Goal: Task Accomplishment & Management: Use online tool/utility

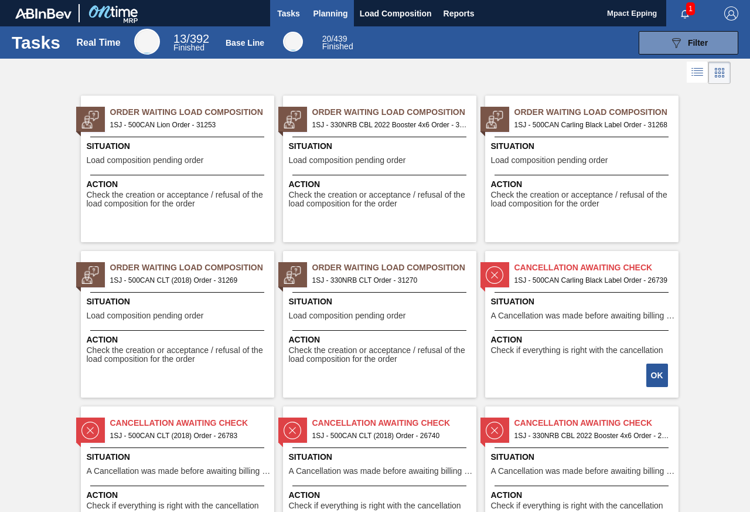
click at [331, 16] on span "Planning" at bounding box center [331, 13] width 35 height 14
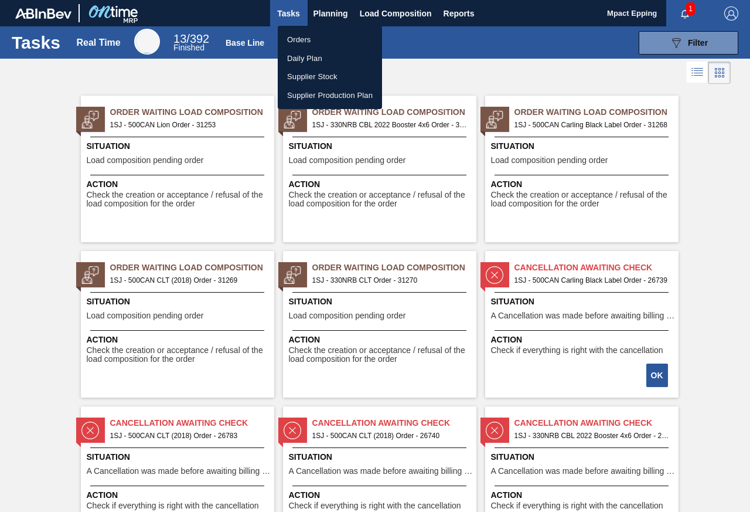
click at [312, 36] on li "Orders" at bounding box center [330, 39] width 104 height 19
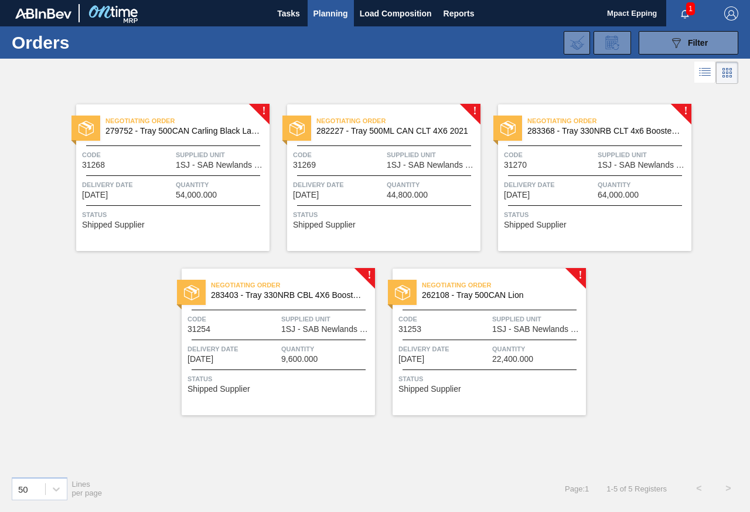
click at [147, 201] on div "Negotiating Order 279752 - Tray 500CAN Carling Black Label R Code 31268 Supplie…" at bounding box center [172, 177] width 193 height 147
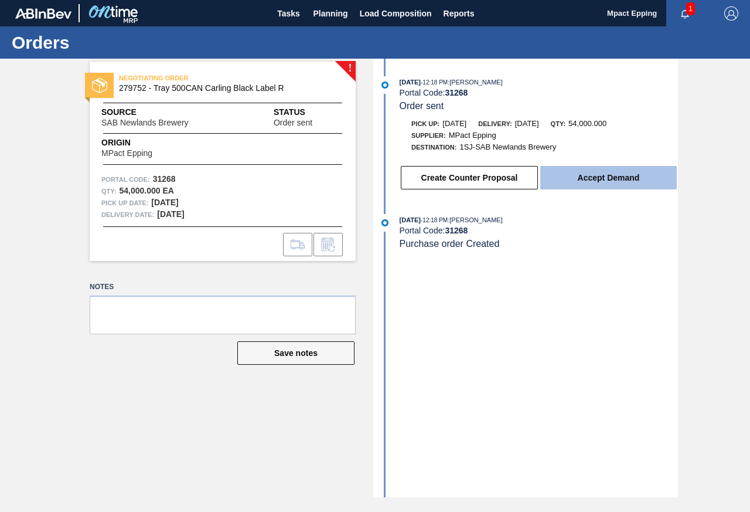
click at [580, 170] on button "Accept Demand" at bounding box center [608, 177] width 137 height 23
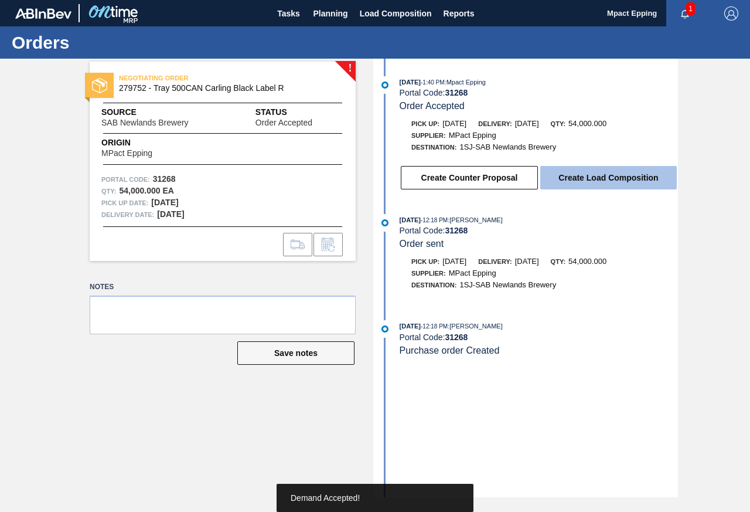
click at [597, 178] on button "Create Load Composition" at bounding box center [608, 177] width 137 height 23
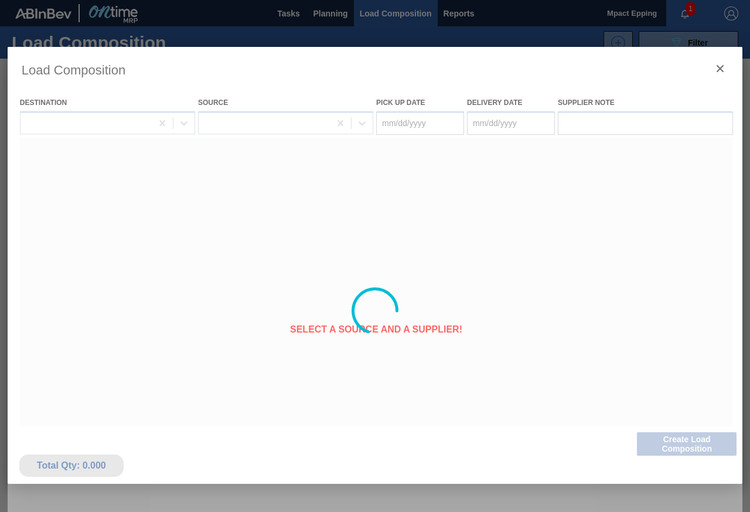
type Date "[DATE]"
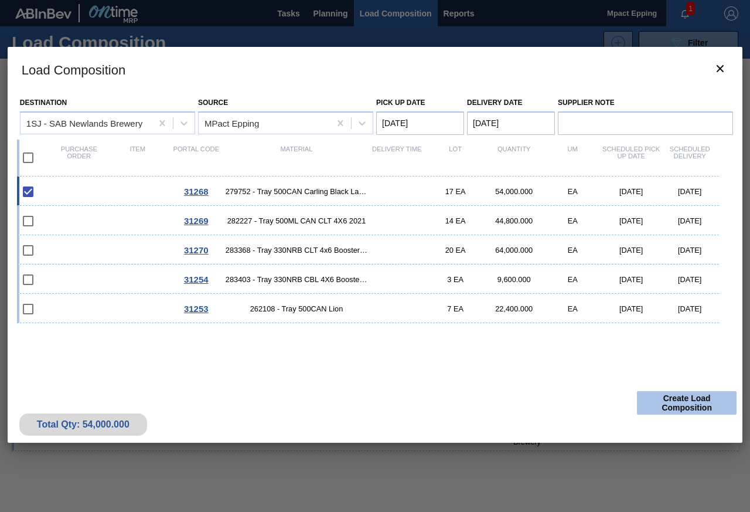
click at [671, 406] on button "Create Load Composition" at bounding box center [687, 402] width 100 height 23
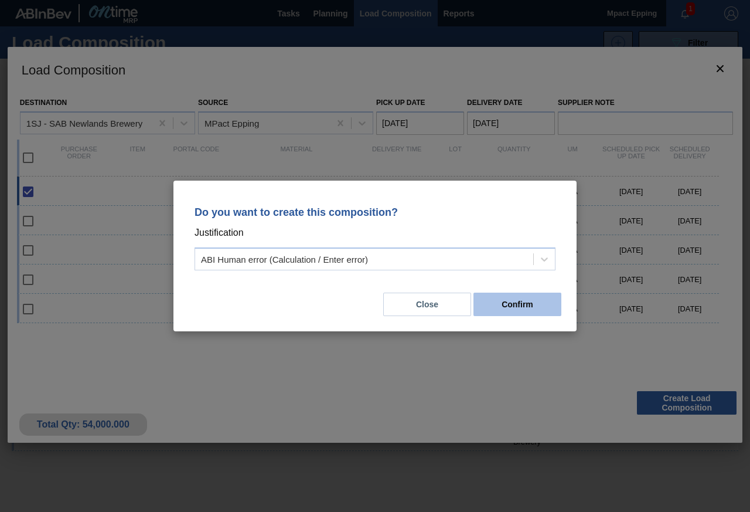
click at [496, 301] on button "Confirm" at bounding box center [518, 303] width 88 height 23
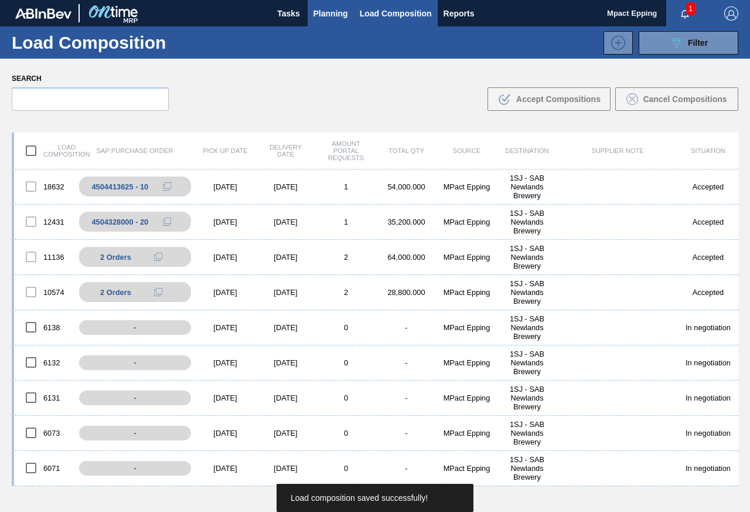
click at [332, 18] on span "Planning" at bounding box center [331, 13] width 35 height 14
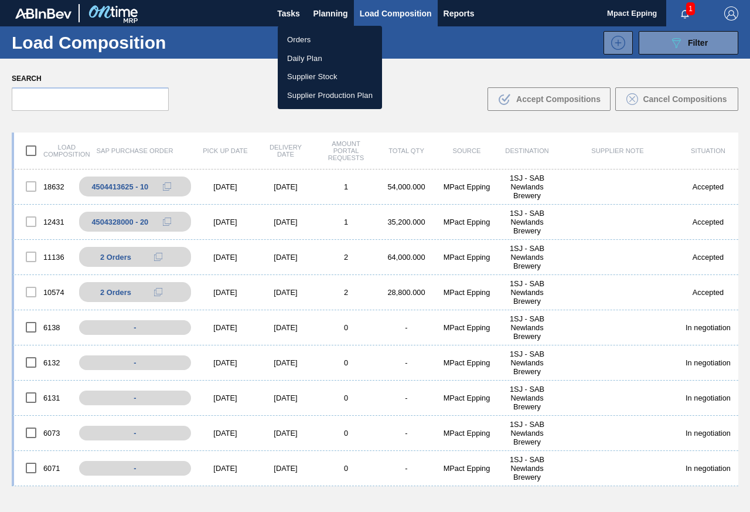
click at [300, 40] on li "Orders" at bounding box center [330, 39] width 104 height 19
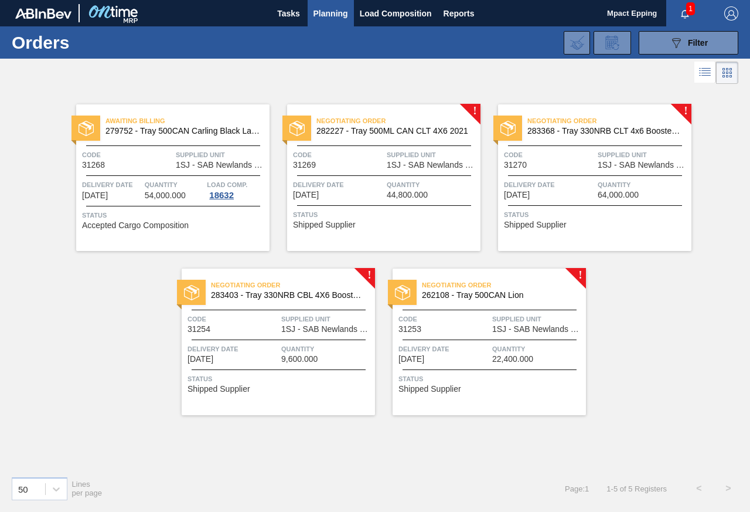
click at [319, 204] on div "Negotiating Order 282227 - Tray 500ML CAN CLT 4X6 2021 Code 31269 Supplied Unit…" at bounding box center [383, 177] width 193 height 147
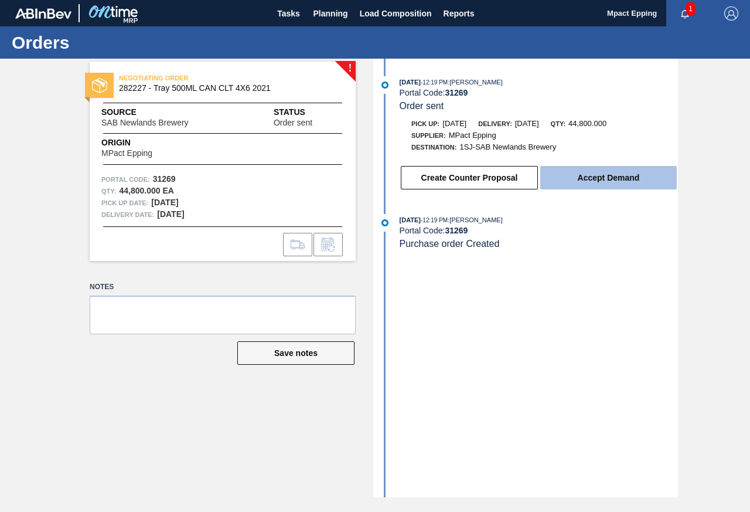
click at [577, 172] on button "Accept Demand" at bounding box center [608, 177] width 137 height 23
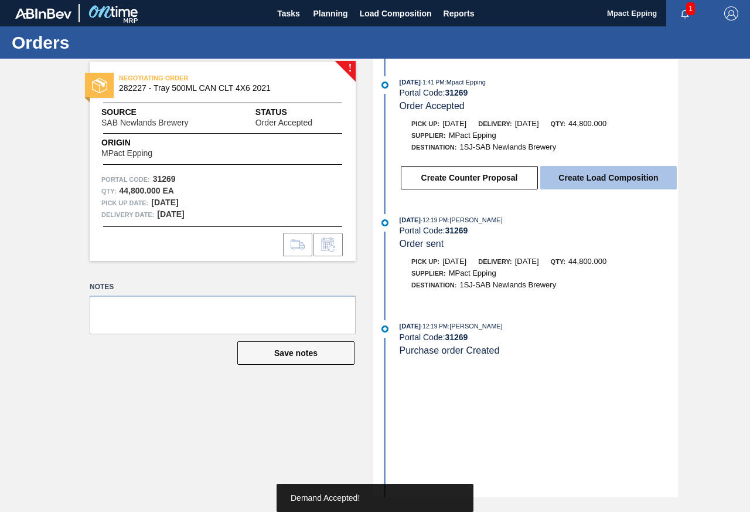
click at [581, 176] on button "Create Load Composition" at bounding box center [608, 177] width 137 height 23
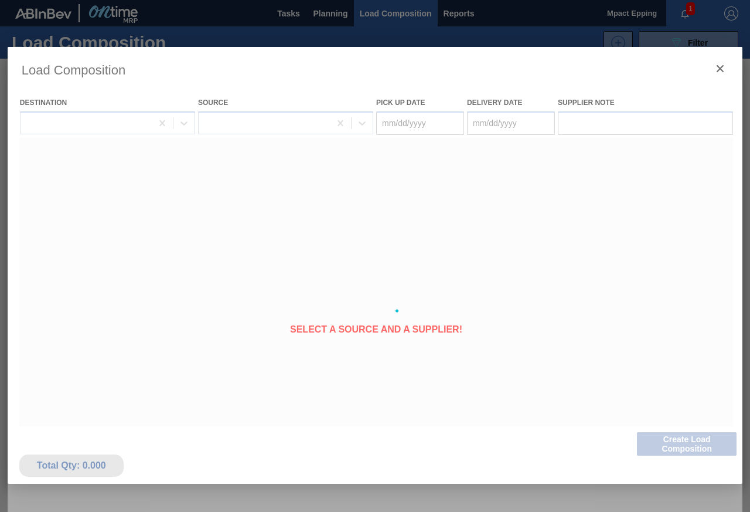
type Date "[DATE]"
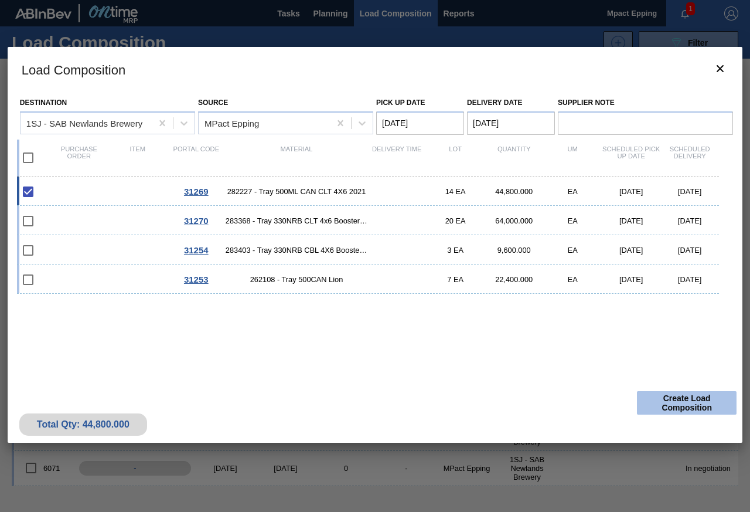
click at [692, 400] on button "Create Load Composition" at bounding box center [687, 402] width 100 height 23
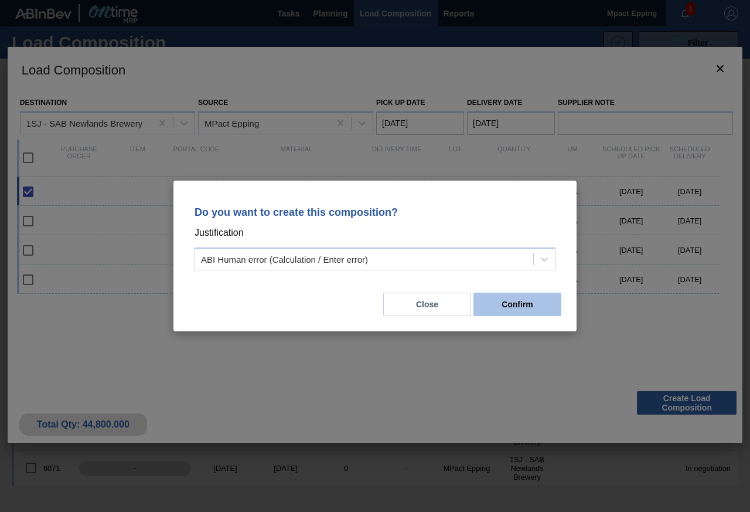
click at [507, 304] on button "Confirm" at bounding box center [518, 303] width 88 height 23
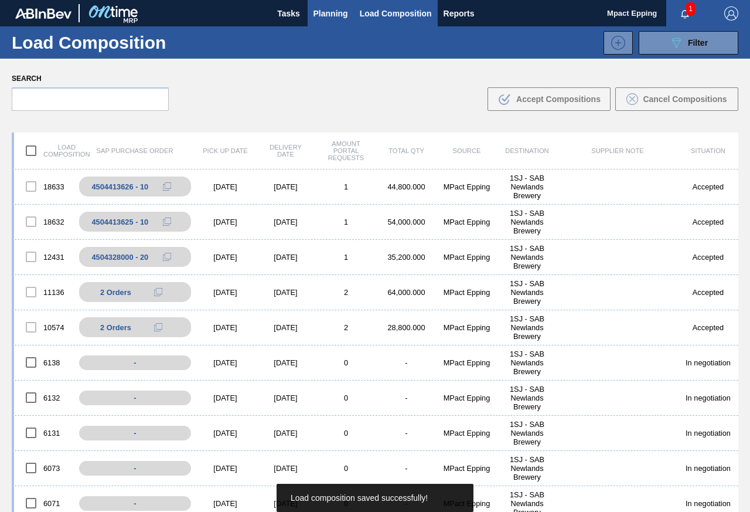
click at [331, 15] on span "Planning" at bounding box center [331, 13] width 35 height 14
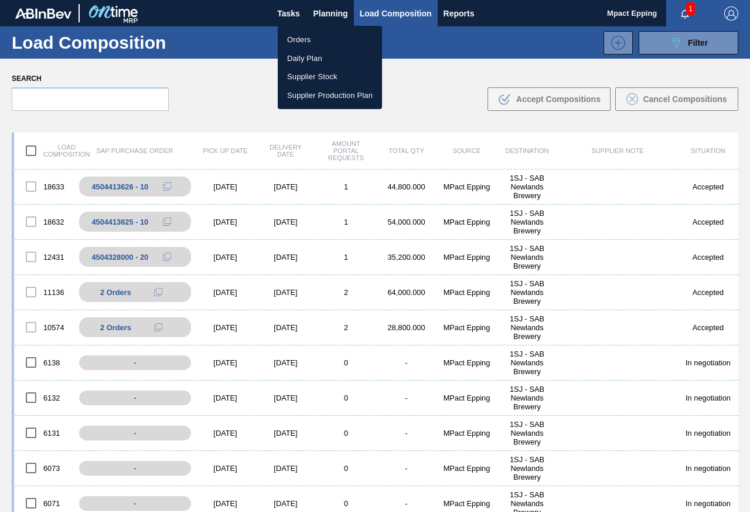
click at [302, 36] on li "Orders" at bounding box center [330, 39] width 104 height 19
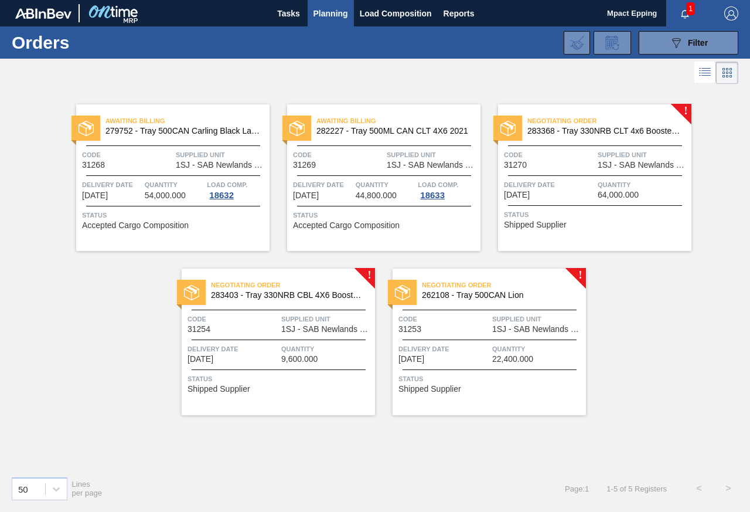
click at [526, 187] on span "Delivery Date" at bounding box center [549, 185] width 91 height 12
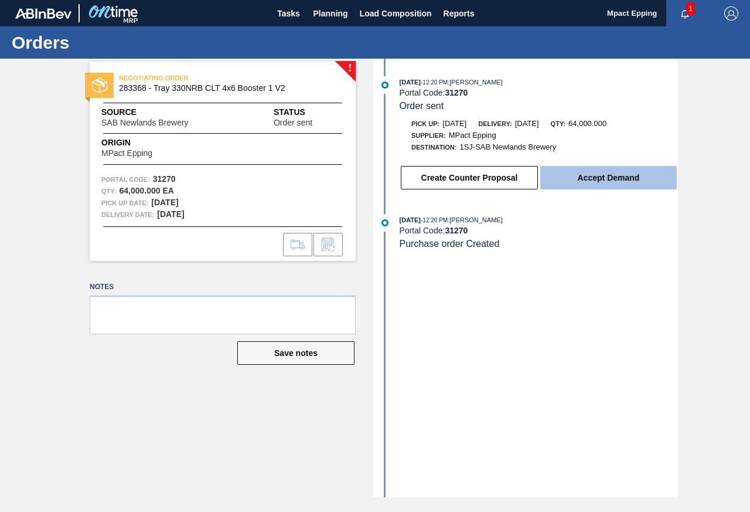
click at [620, 173] on button "Accept Demand" at bounding box center [608, 177] width 137 height 23
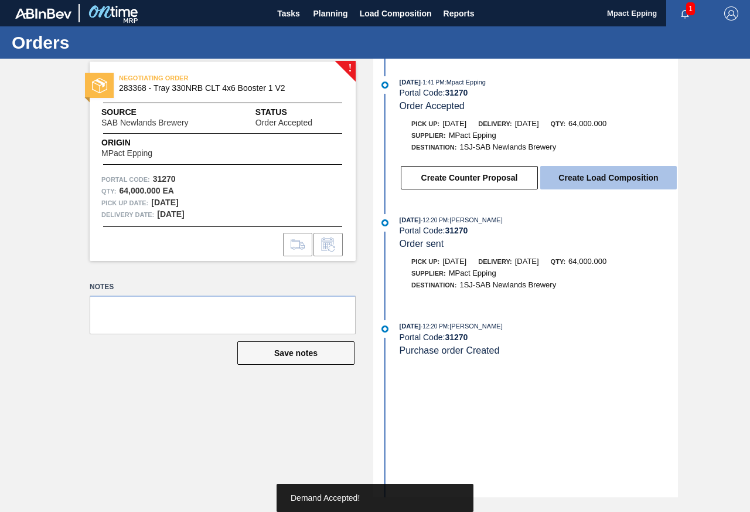
click at [600, 175] on button "Create Load Composition" at bounding box center [608, 177] width 137 height 23
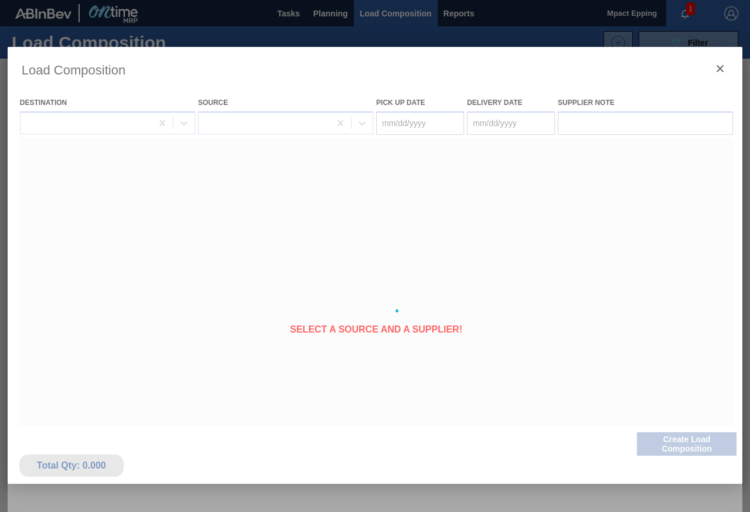
type Date "[DATE]"
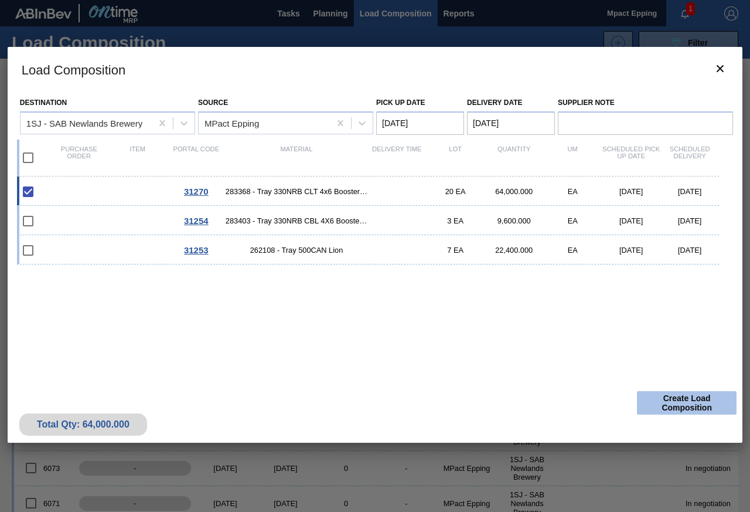
click at [665, 399] on button "Create Load Composition" at bounding box center [687, 402] width 100 height 23
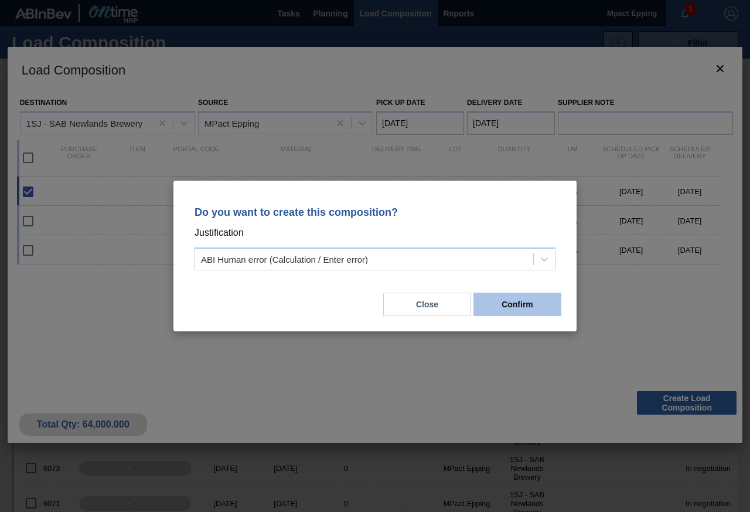
click at [506, 301] on button "Confirm" at bounding box center [518, 303] width 88 height 23
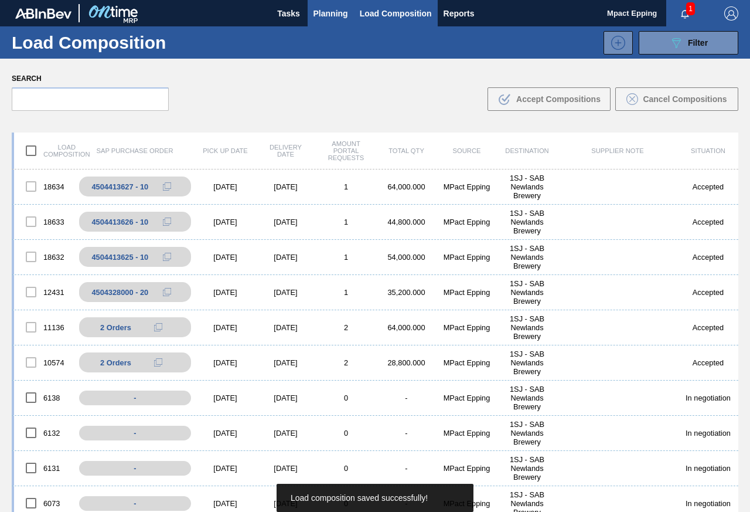
click at [328, 13] on span "Planning" at bounding box center [331, 13] width 35 height 14
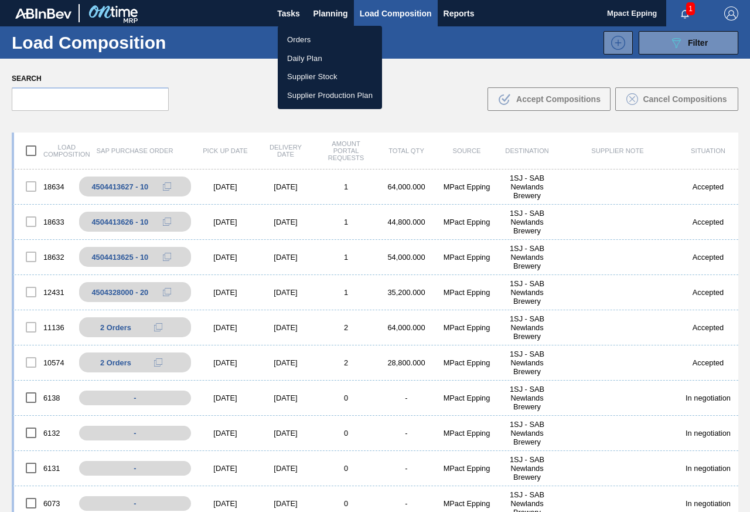
click at [311, 39] on li "Orders" at bounding box center [330, 39] width 104 height 19
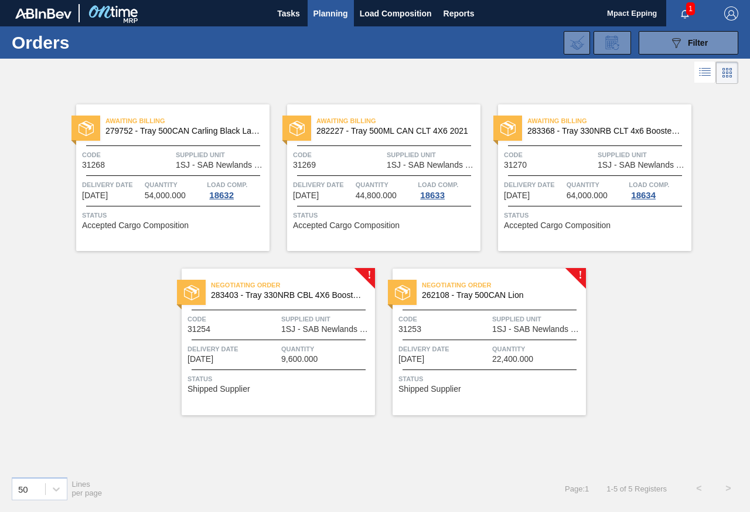
click at [235, 352] on span "Delivery Date" at bounding box center [233, 349] width 91 height 12
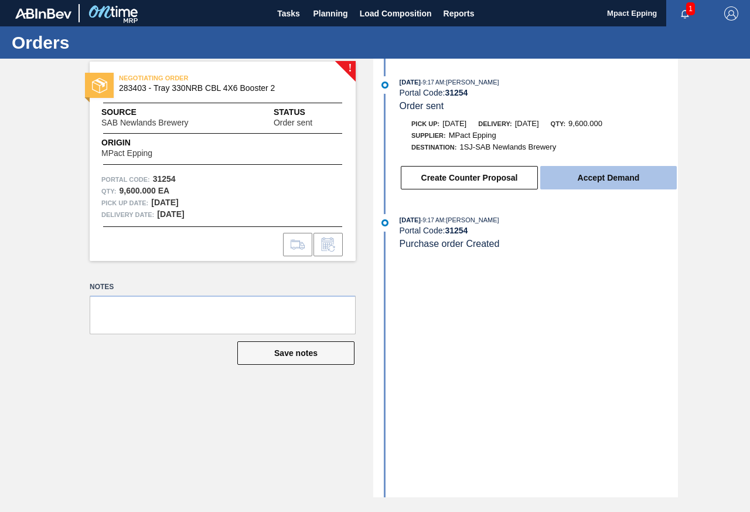
click at [581, 174] on button "Accept Demand" at bounding box center [608, 177] width 137 height 23
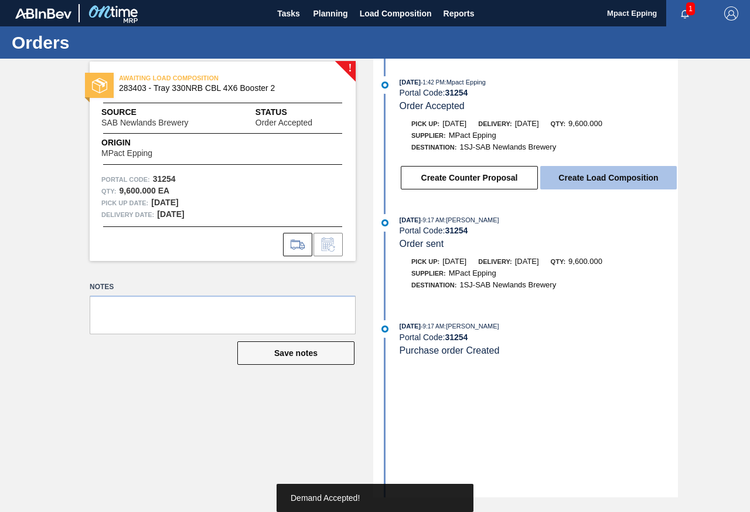
click at [586, 176] on button "Create Load Composition" at bounding box center [608, 177] width 137 height 23
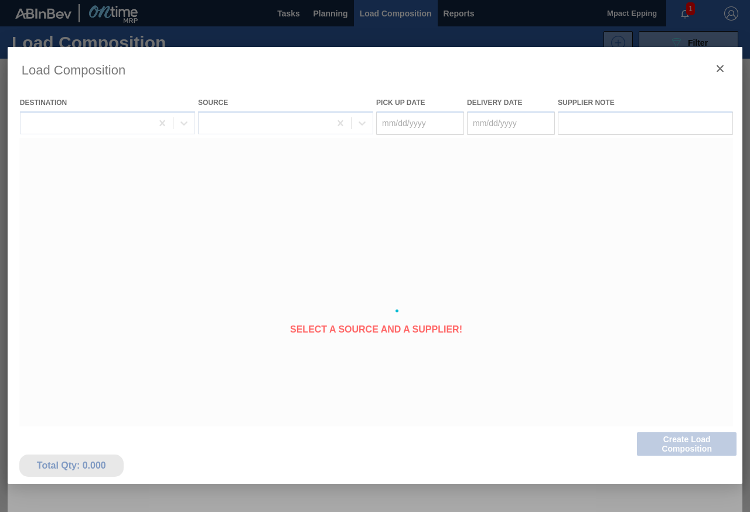
type Date "[DATE]"
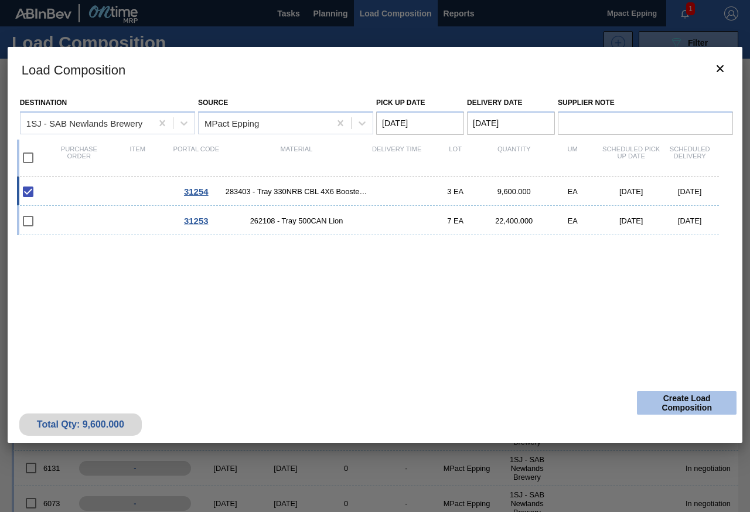
click at [671, 403] on button "Create Load Composition" at bounding box center [687, 402] width 100 height 23
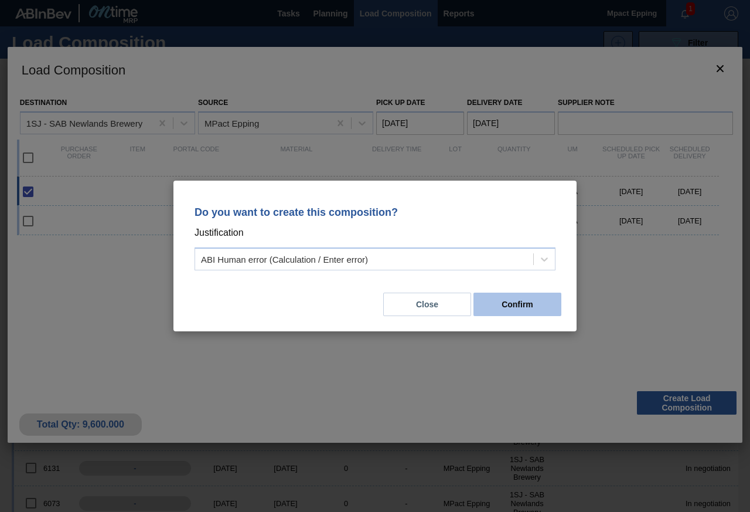
click at [498, 297] on button "Confirm" at bounding box center [518, 303] width 88 height 23
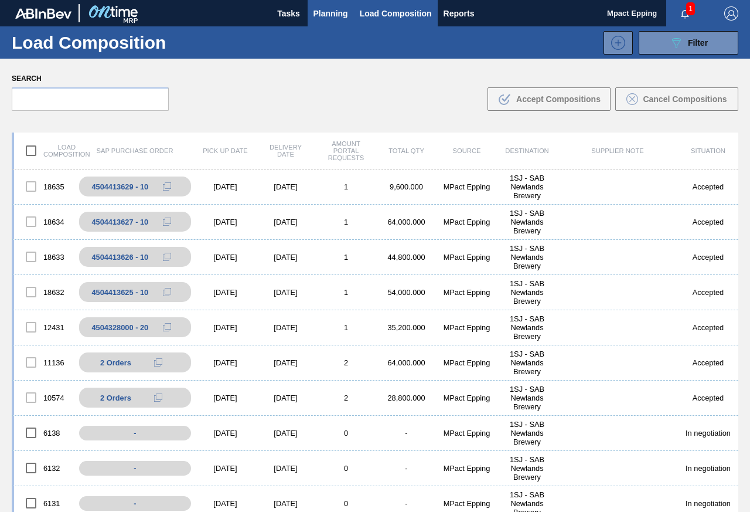
click at [335, 13] on span "Planning" at bounding box center [331, 13] width 35 height 14
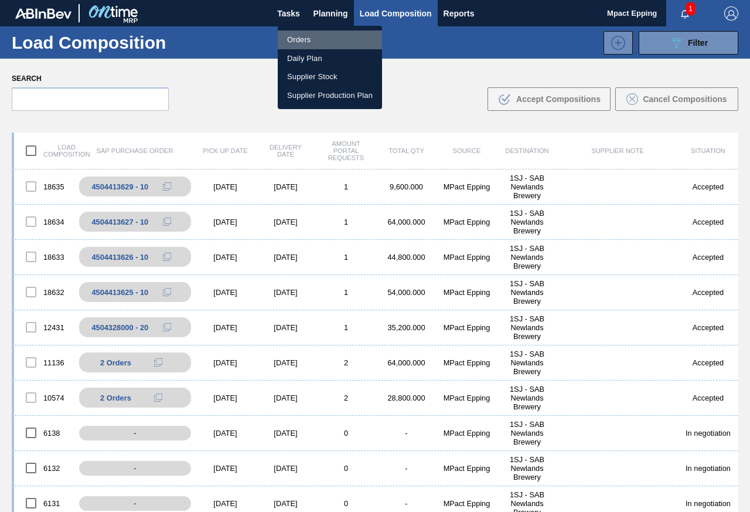
click at [312, 35] on li "Orders" at bounding box center [330, 39] width 104 height 19
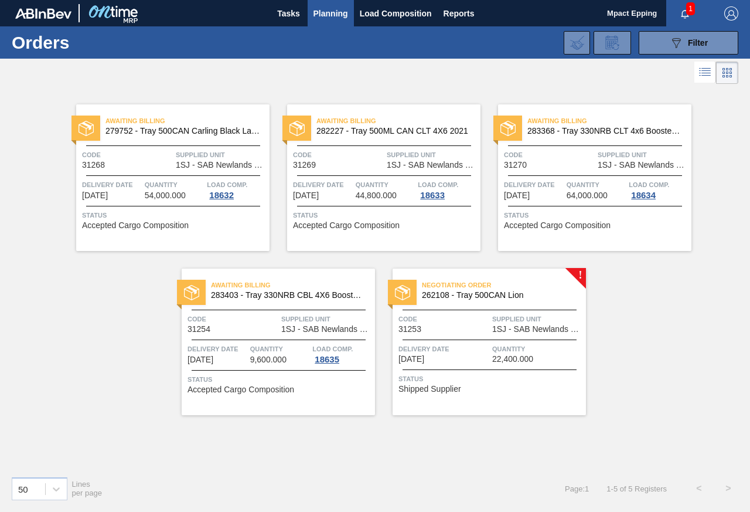
click at [471, 349] on span "Delivery Date" at bounding box center [444, 349] width 91 height 12
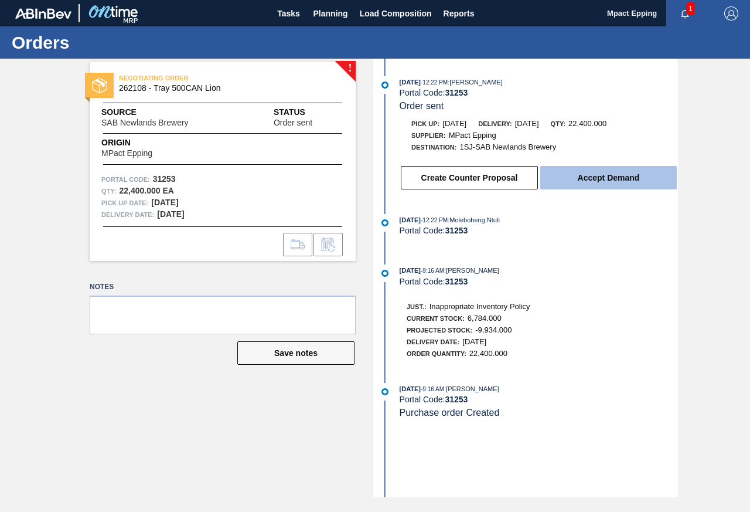
click at [621, 175] on button "Accept Demand" at bounding box center [608, 177] width 137 height 23
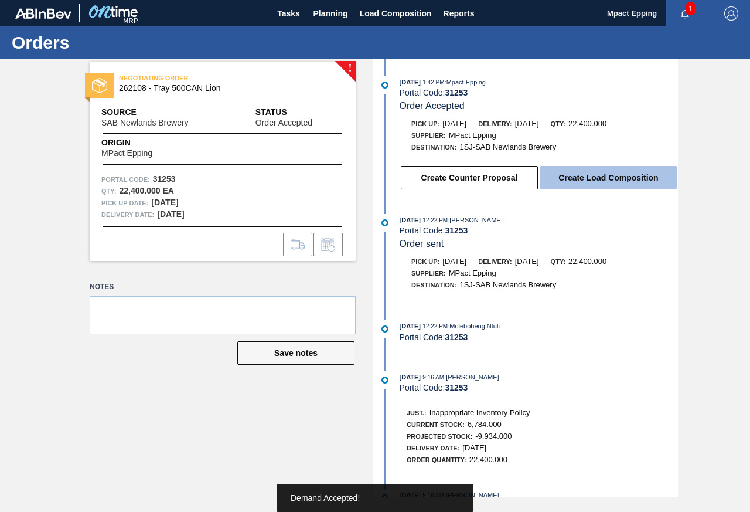
click at [574, 173] on button "Create Load Composition" at bounding box center [608, 177] width 137 height 23
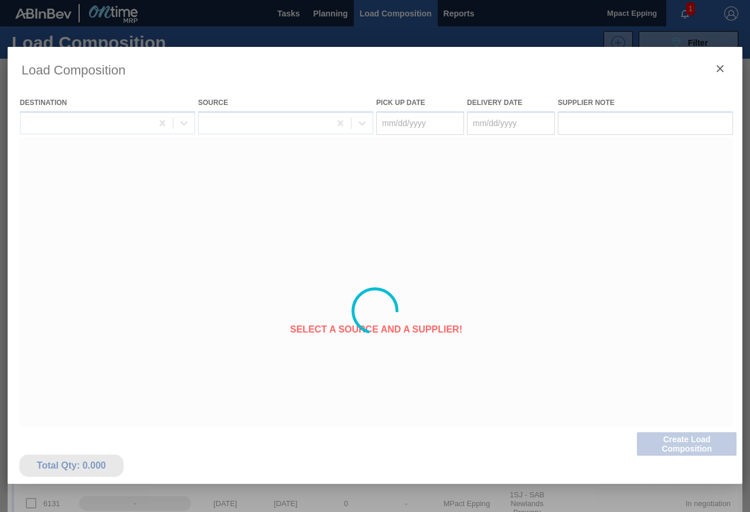
type Date "[DATE]"
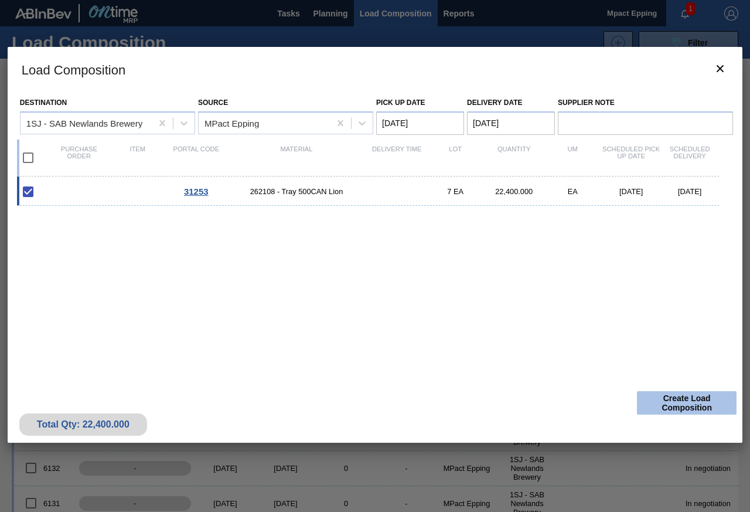
click at [673, 396] on button "Create Load Composition" at bounding box center [687, 402] width 100 height 23
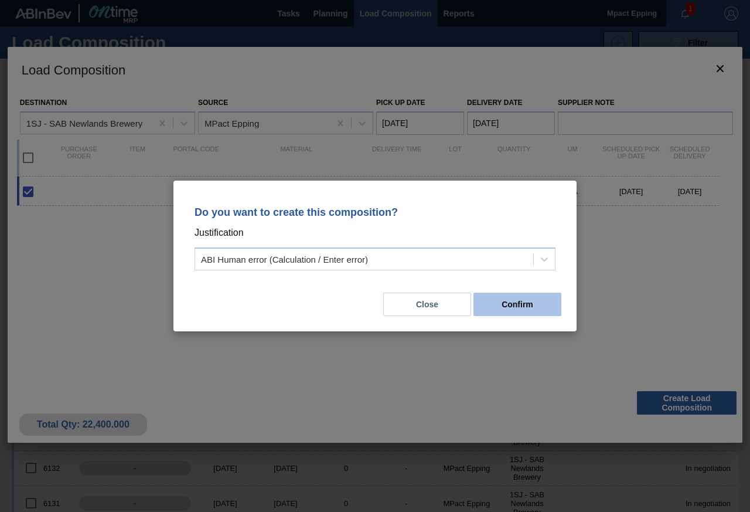
click at [513, 303] on button "Confirm" at bounding box center [518, 303] width 88 height 23
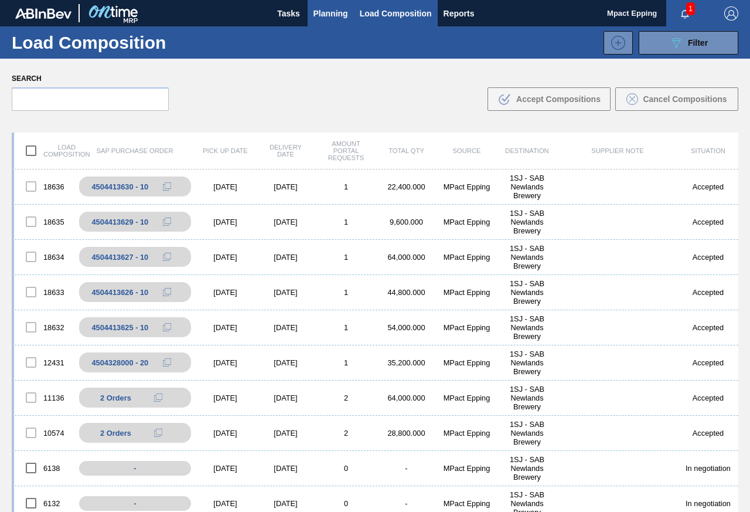
click at [324, 18] on span "Planning" at bounding box center [331, 13] width 35 height 14
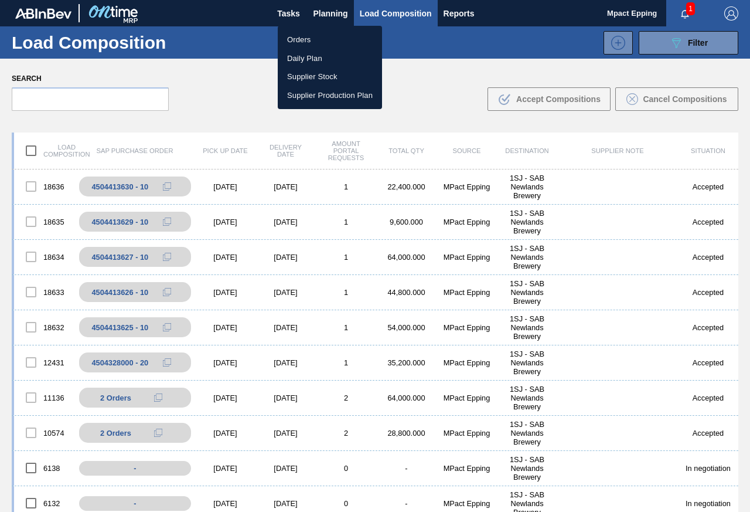
click at [311, 33] on li "Orders" at bounding box center [330, 39] width 104 height 19
